Goal: Transaction & Acquisition: Purchase product/service

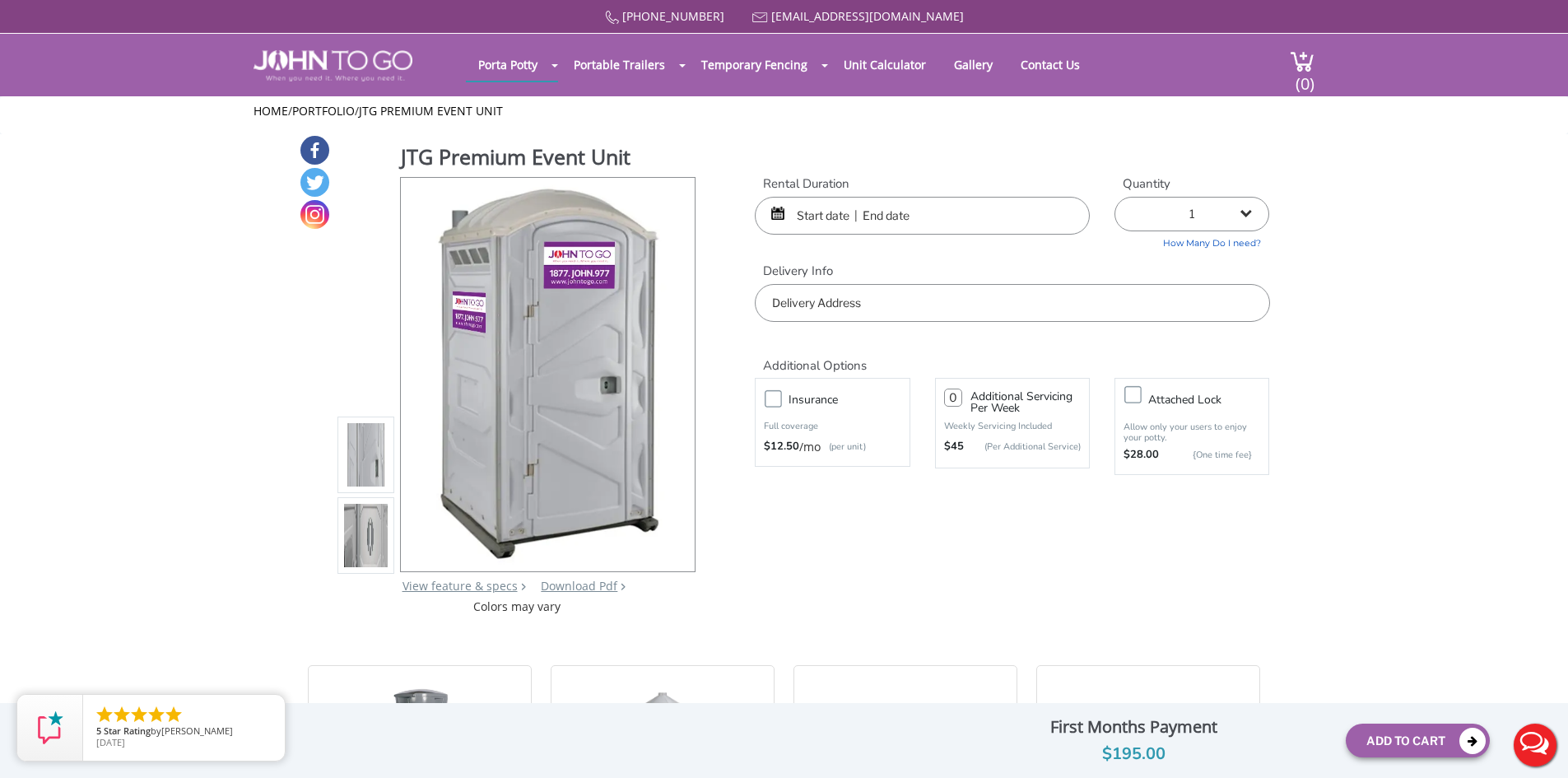
click at [492, 66] on div at bounding box center [784, 389] width 1568 height 778
drag, startPoint x: 373, startPoint y: 68, endPoint x: 388, endPoint y: 85, distance: 22.7
click at [373, 68] on img at bounding box center [333, 65] width 159 height 31
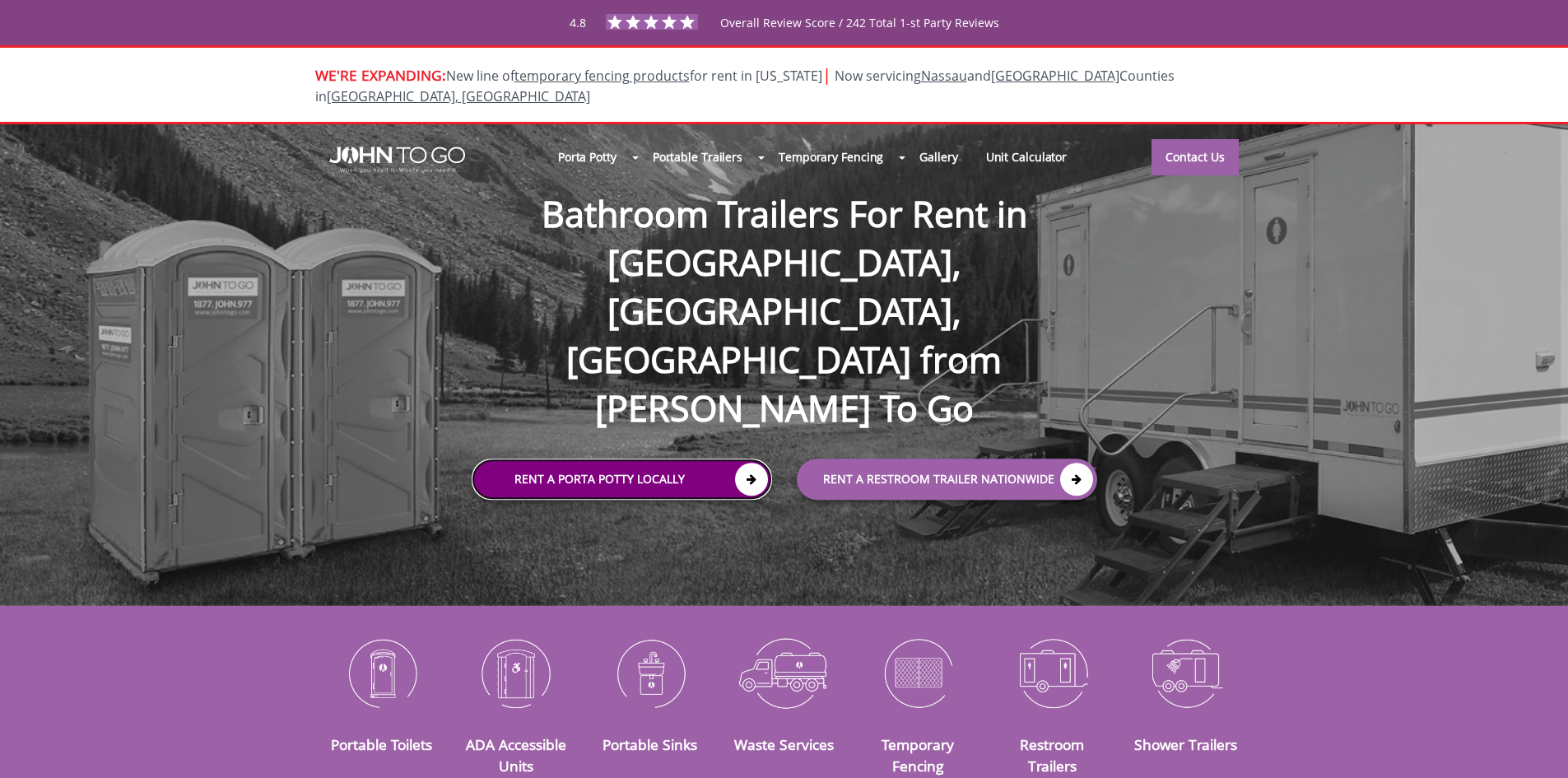
click at [738, 463] on icon at bounding box center [751, 479] width 33 height 33
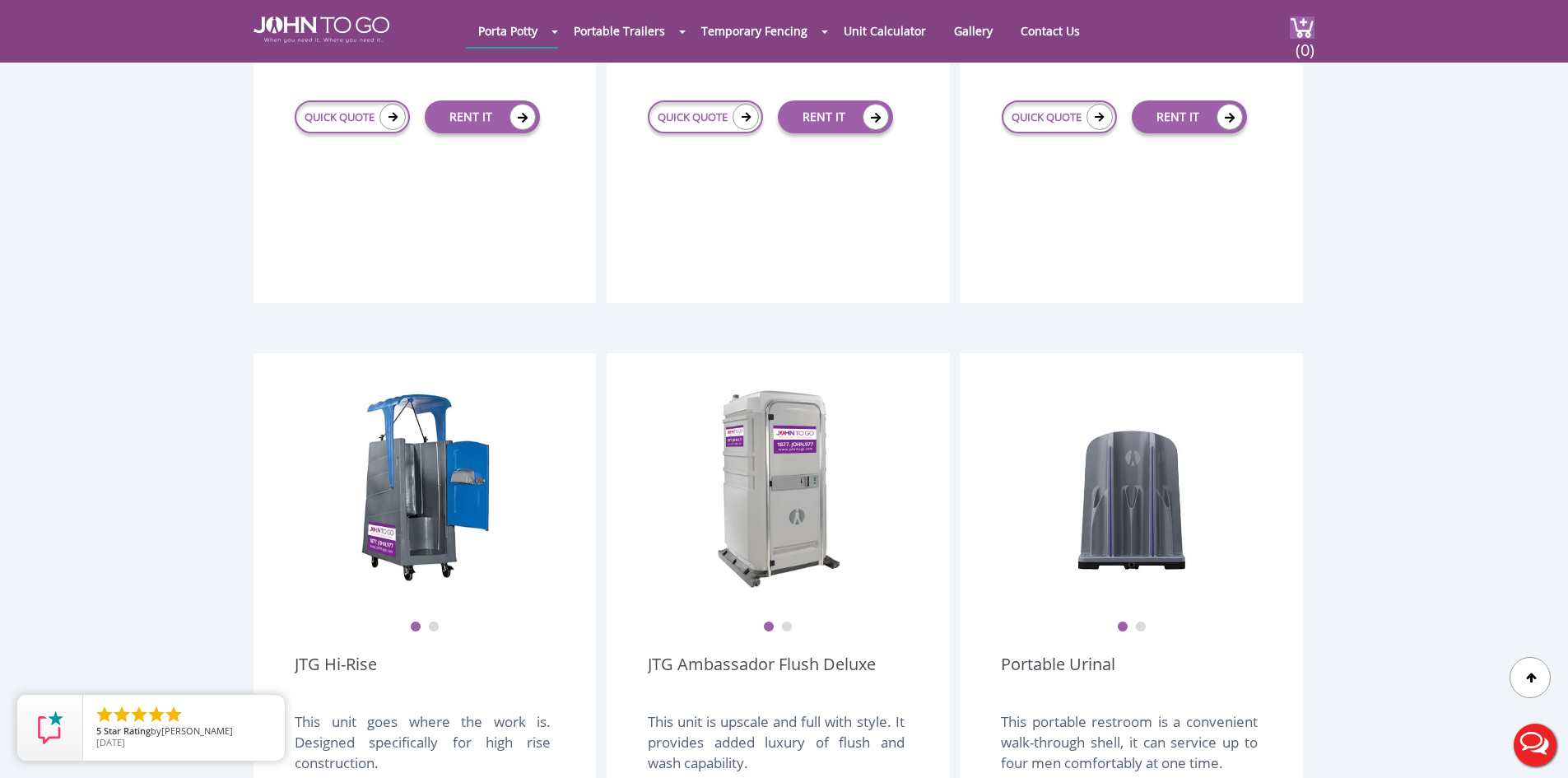
scroll to position [1070, 0]
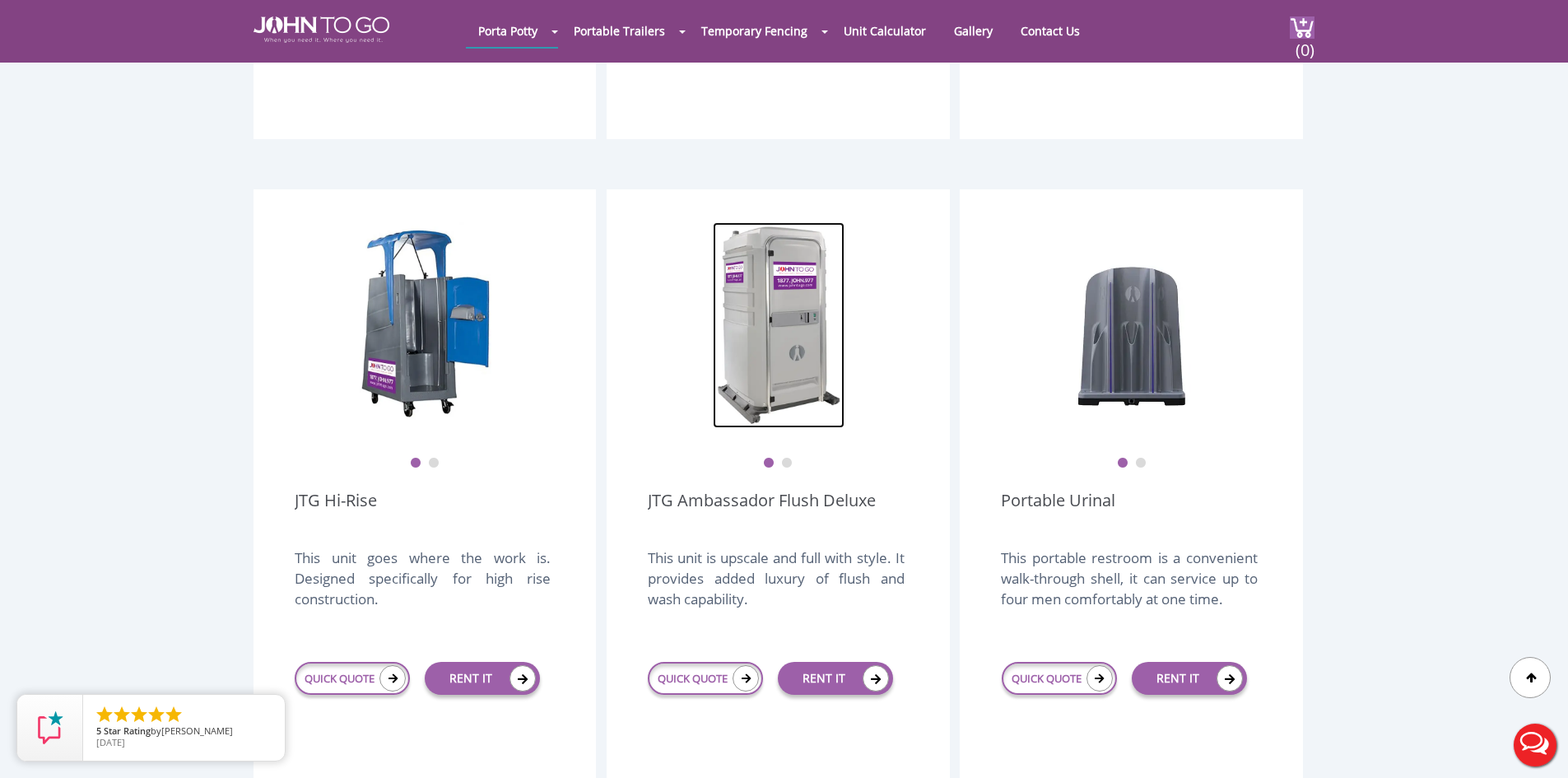
click at [790, 318] on img at bounding box center [778, 325] width 132 height 206
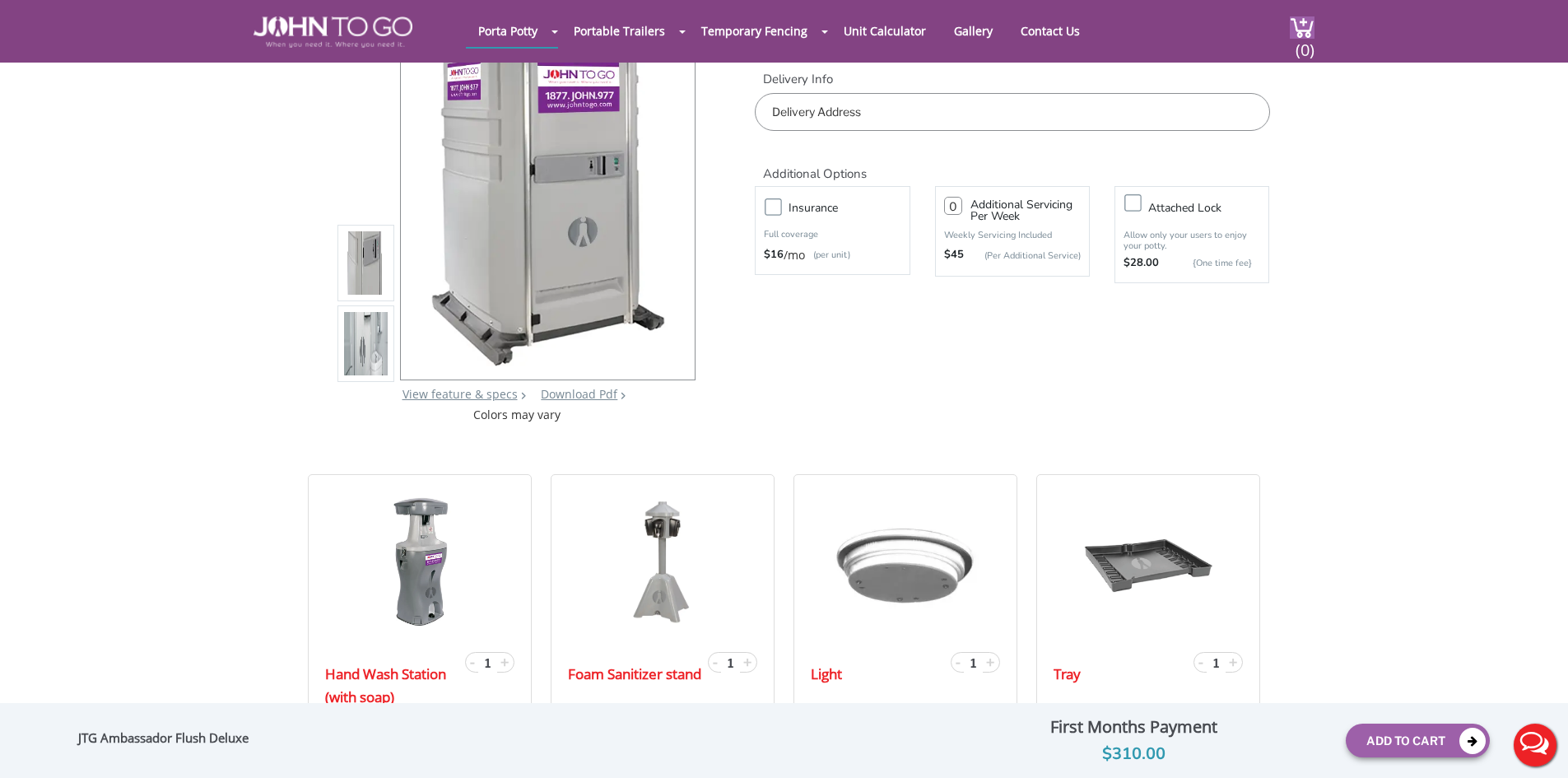
scroll to position [165, 0]
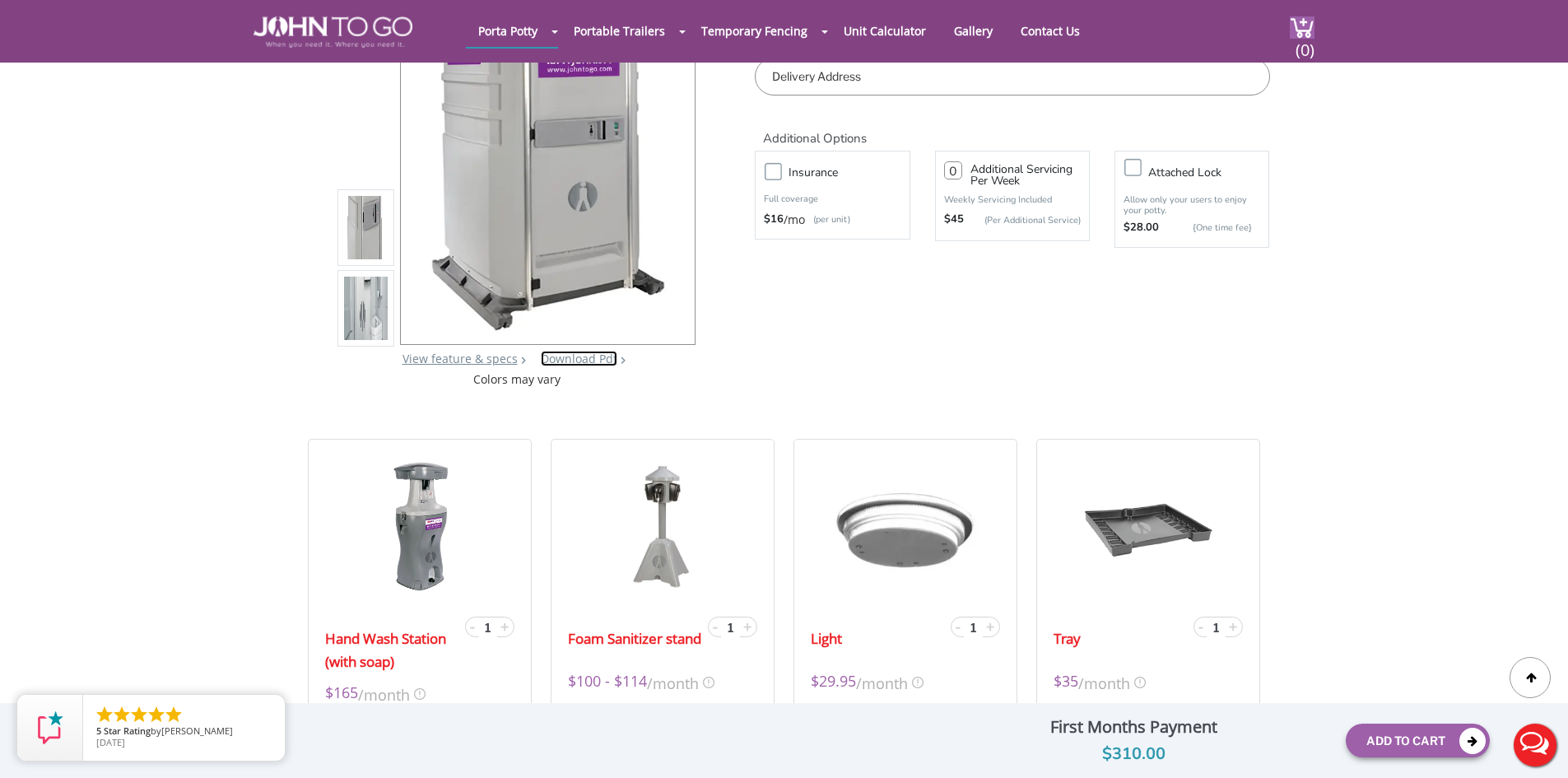
click at [570, 358] on link "Download Pdf" at bounding box center [579, 358] width 77 height 16
click at [595, 361] on link "Download Pdf" at bounding box center [579, 358] width 77 height 16
